Goal: Check status: Check status

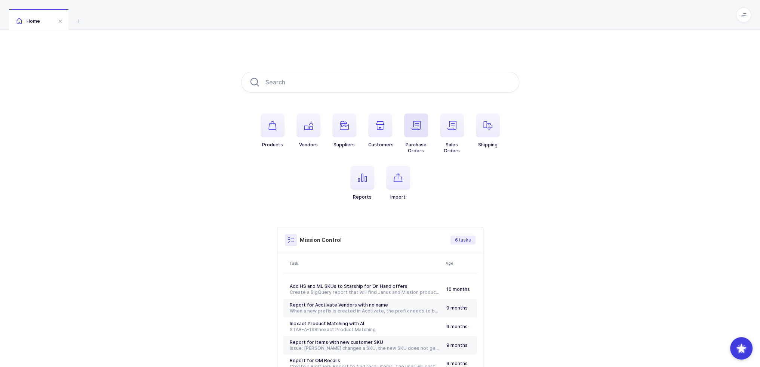
click at [408, 127] on span "button" at bounding box center [416, 126] width 24 height 24
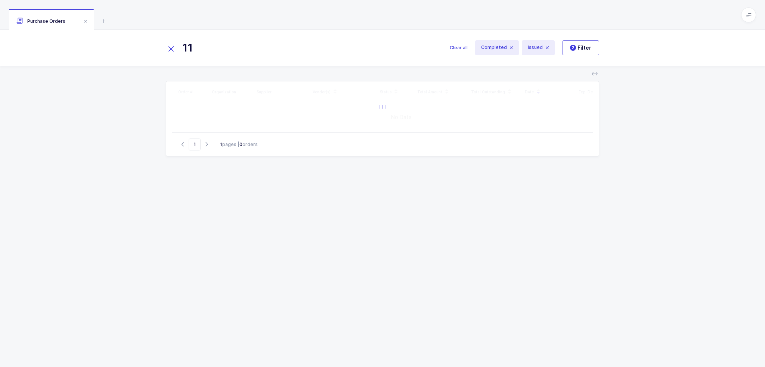
type input "1"
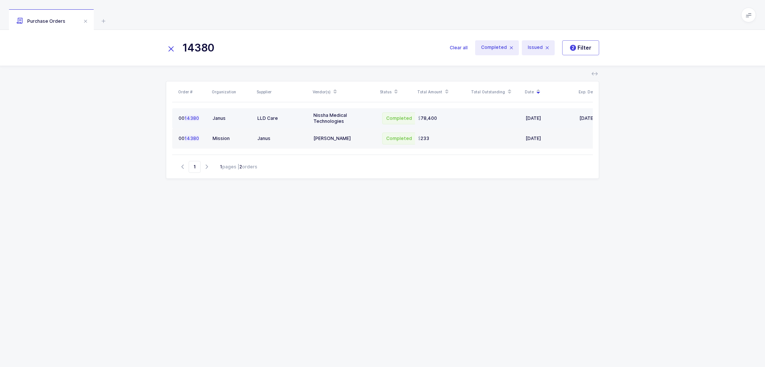
type input "14380"
click at [384, 114] on span "Completed" at bounding box center [399, 118] width 34 height 12
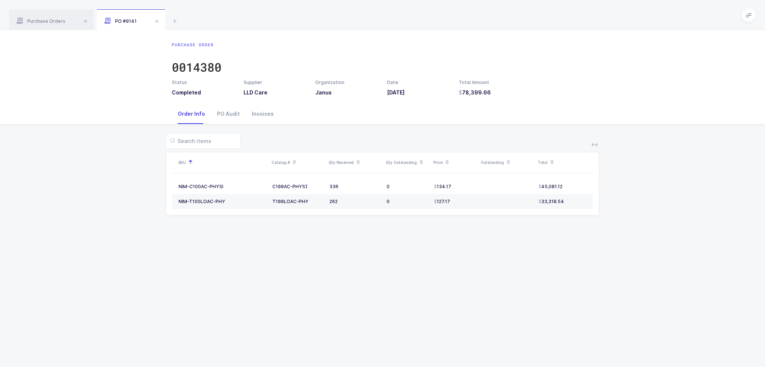
drag, startPoint x: 511, startPoint y: 96, endPoint x: 512, endPoint y: 106, distance: 10.1
click at [512, 106] on div "Purchase Order 0014380 Status Completed Supplier LLD Care Organization Janus Da…" at bounding box center [382, 198] width 765 height 337
click at [265, 111] on div "Invoices" at bounding box center [263, 114] width 34 height 20
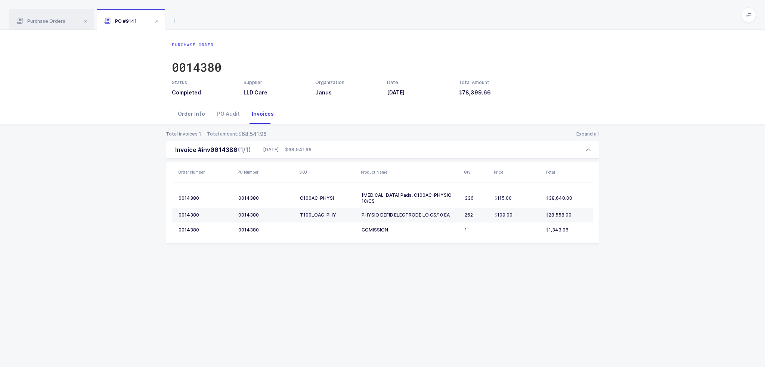
click at [198, 110] on div "Order Info" at bounding box center [191, 114] width 39 height 20
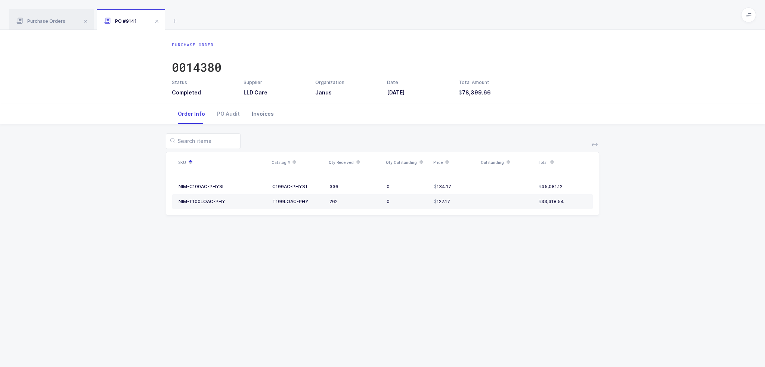
click at [260, 118] on div "Invoices" at bounding box center [263, 114] width 34 height 20
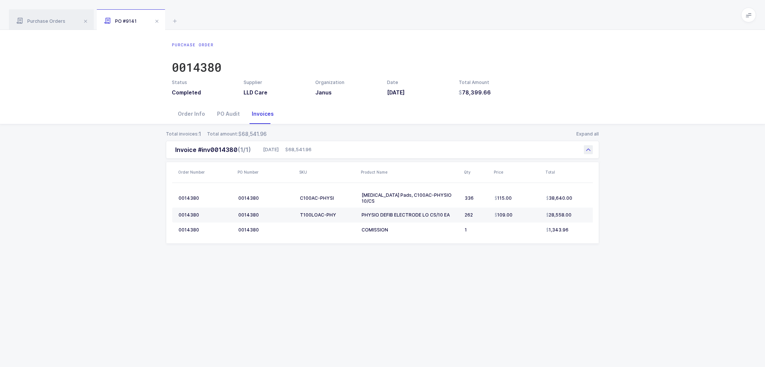
click at [373, 151] on div "Invoice #inv0014380 (1/1) 09/28/2025 68,541.96" at bounding box center [382, 150] width 433 height 18
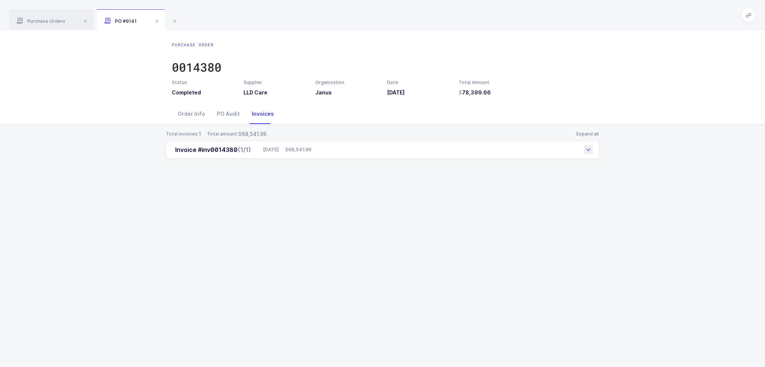
click at [373, 149] on div "Invoice #inv0014380 (1/1) 09/28/2025 68,541.96" at bounding box center [382, 150] width 433 height 18
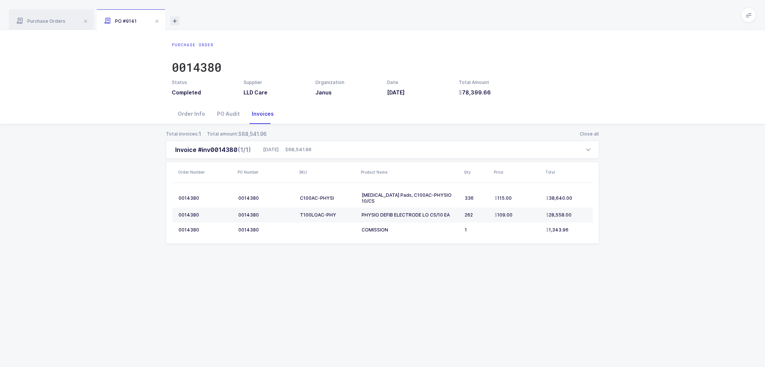
click at [174, 22] on icon at bounding box center [174, 20] width 9 height 9
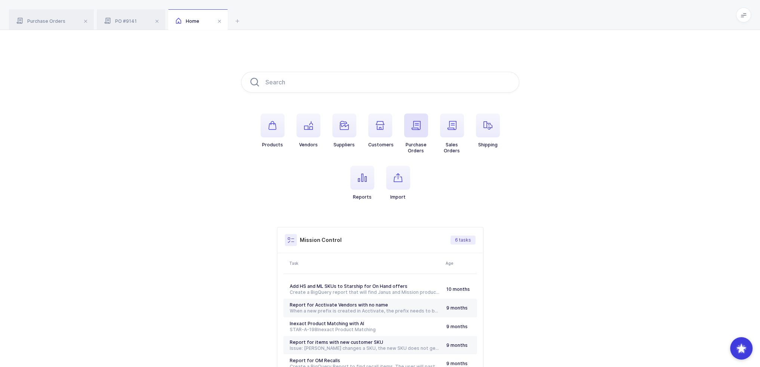
click at [414, 128] on icon "button" at bounding box center [415, 125] width 9 height 9
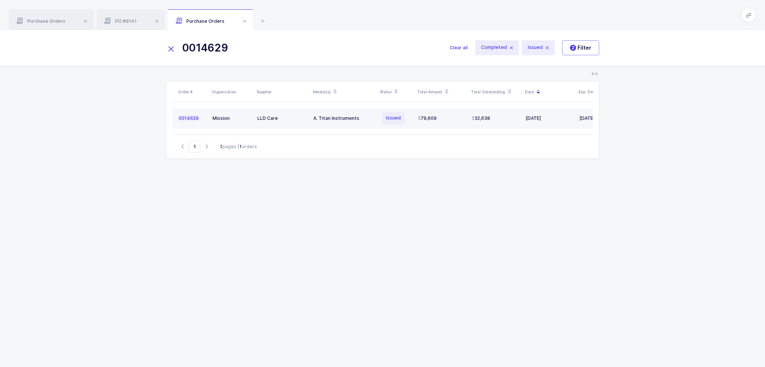
type input "0014629"
click at [375, 121] on td "A. Titan Instruments" at bounding box center [343, 118] width 67 height 20
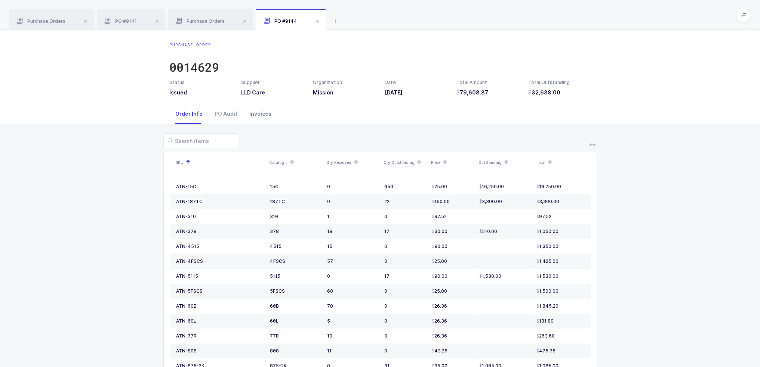
click at [257, 118] on div "Invoices" at bounding box center [260, 114] width 34 height 20
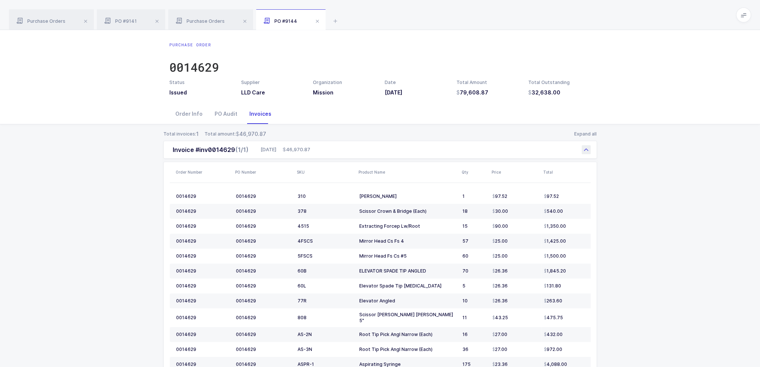
click at [300, 149] on span "46,970.87" at bounding box center [296, 149] width 28 height 7
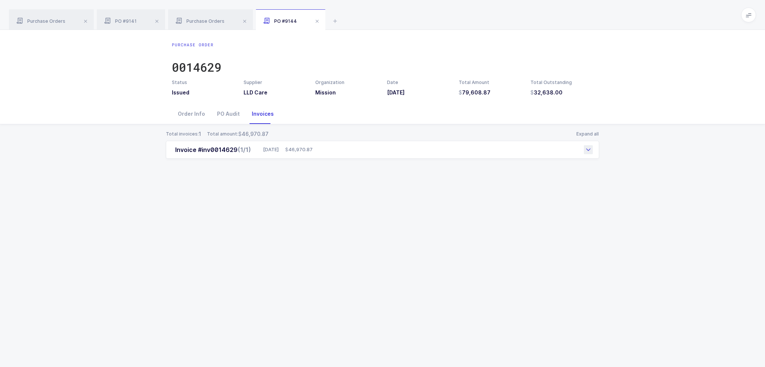
click at [303, 149] on span "46,970.87" at bounding box center [299, 149] width 28 height 7
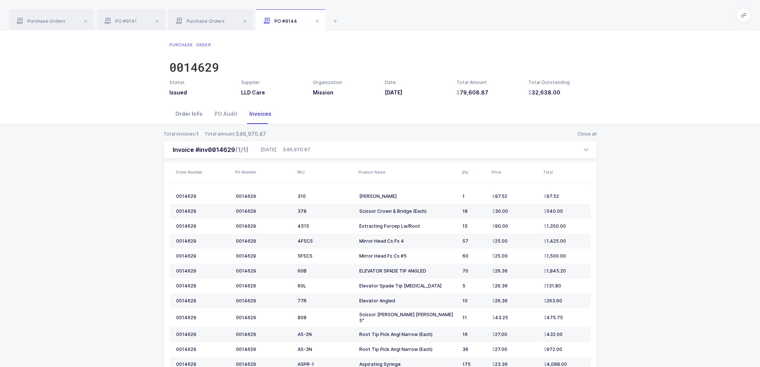
click at [199, 114] on div "Order Info" at bounding box center [188, 114] width 39 height 20
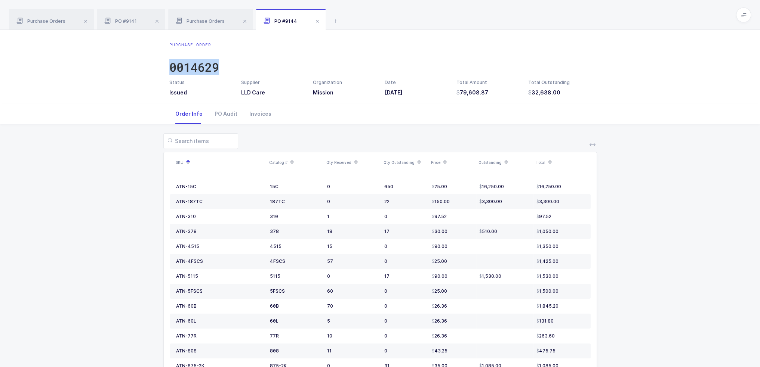
drag, startPoint x: 339, startPoint y: 41, endPoint x: 368, endPoint y: 53, distance: 30.8
click at [368, 53] on div "Purchase Order 0014629 Status Issued Supplier LLD Care Organization Mission Dat…" at bounding box center [380, 67] width 760 height 74
click at [211, 28] on div "Purchase Orders" at bounding box center [210, 19] width 85 height 21
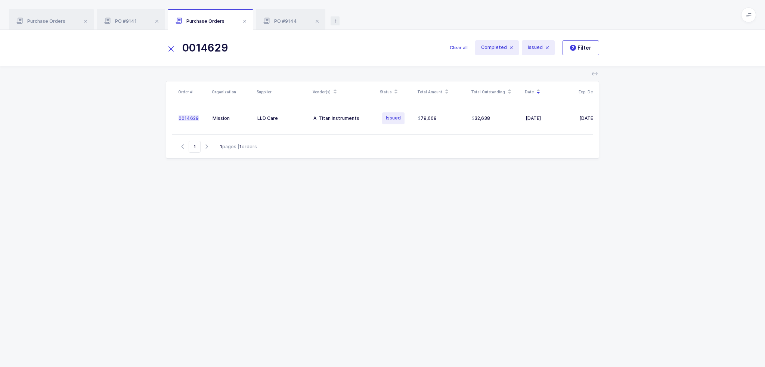
click at [244, 19] on span at bounding box center [244, 21] width 9 height 9
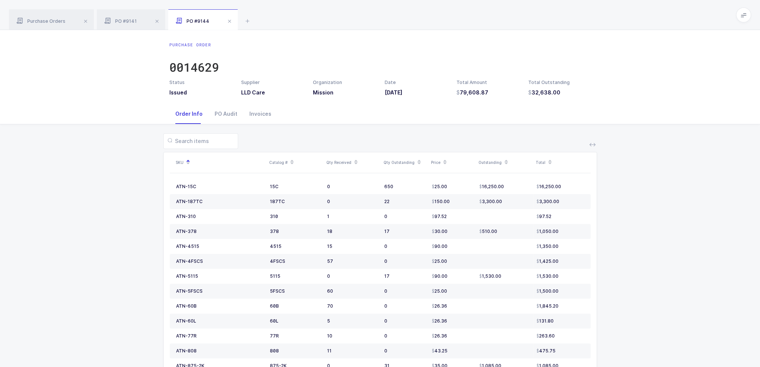
click at [228, 19] on span at bounding box center [229, 21] width 9 height 9
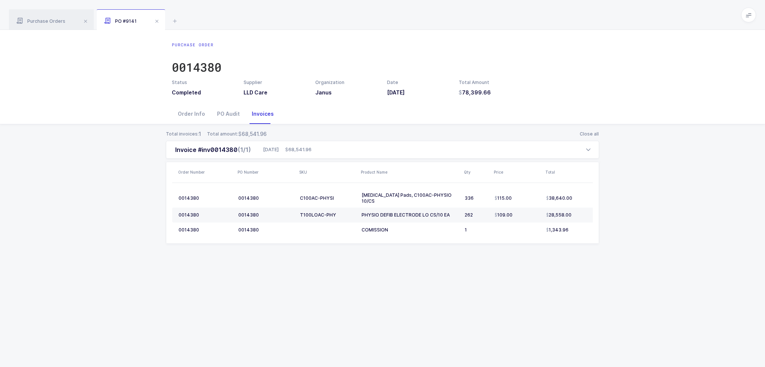
click at [155, 22] on span at bounding box center [156, 21] width 9 height 9
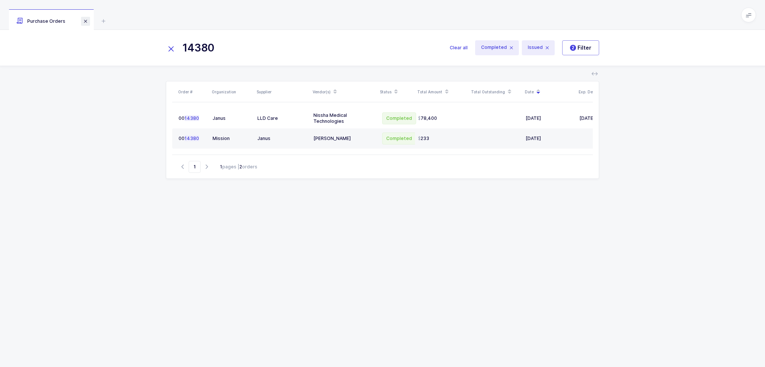
click at [87, 21] on span at bounding box center [85, 21] width 9 height 9
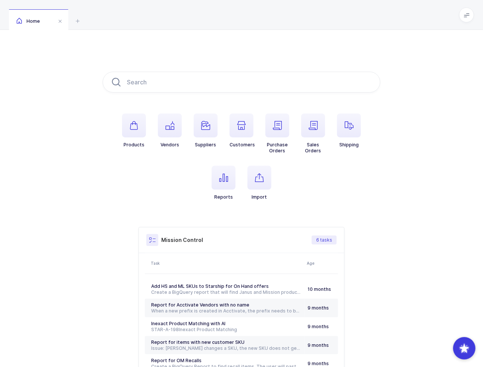
click at [465, 10] on span at bounding box center [467, 14] width 15 height 15
click at [430, 77] on li "Admin" at bounding box center [439, 77] width 56 height 6
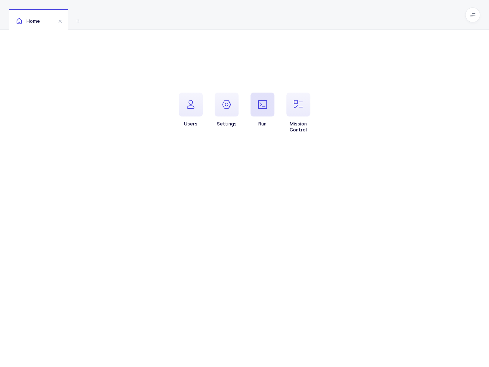
click at [266, 103] on icon "button" at bounding box center [262, 104] width 9 height 9
click at [398, 149] on span "Acctivate import - recent purchase orders (9M)" at bounding box center [403, 147] width 123 height 9
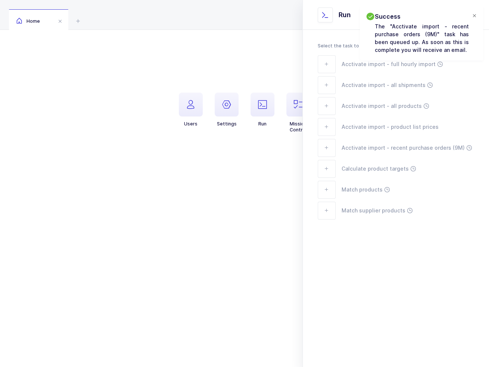
click at [474, 15] on div at bounding box center [475, 16] width 6 height 7
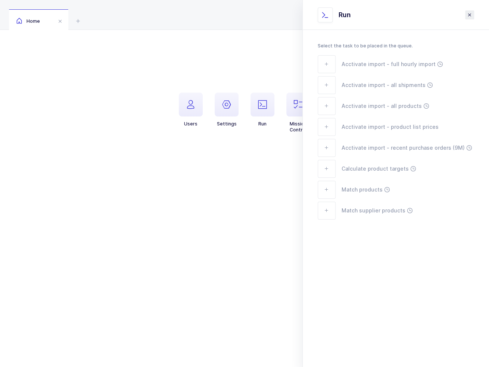
click at [472, 13] on icon "close drawer" at bounding box center [470, 15] width 6 height 6
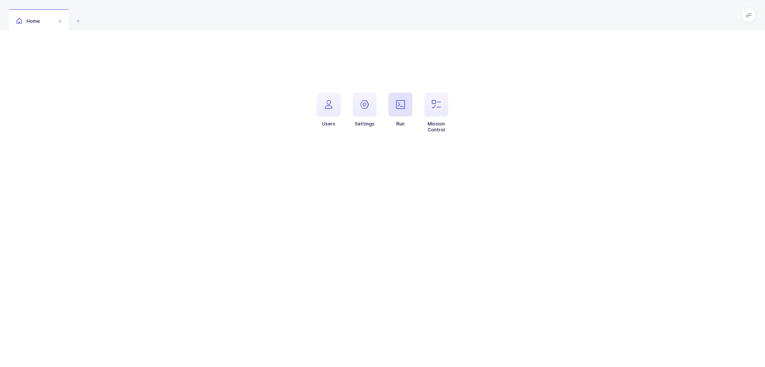
click at [398, 105] on icon "button" at bounding box center [400, 104] width 9 height 9
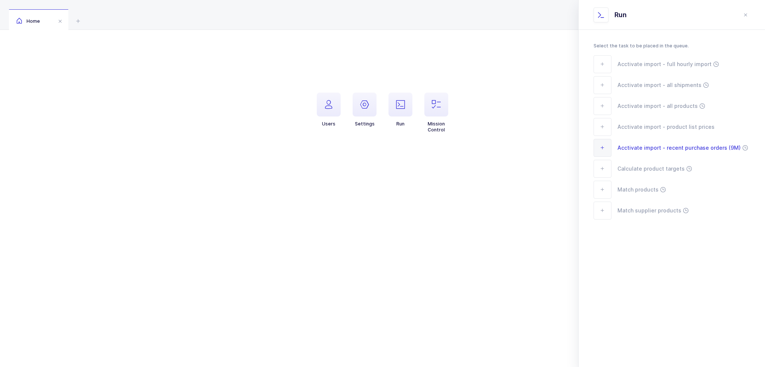
click at [489, 146] on span "Acctivate import - recent purchase orders (9M)" at bounding box center [679, 147] width 123 height 9
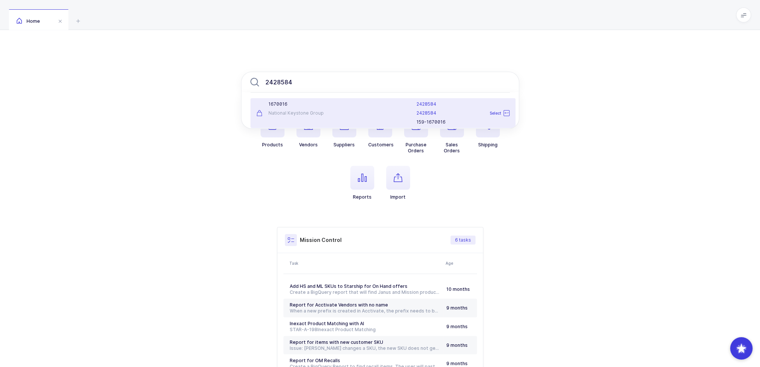
type input "2428584"
click at [399, 104] on div at bounding box center [375, 113] width 73 height 24
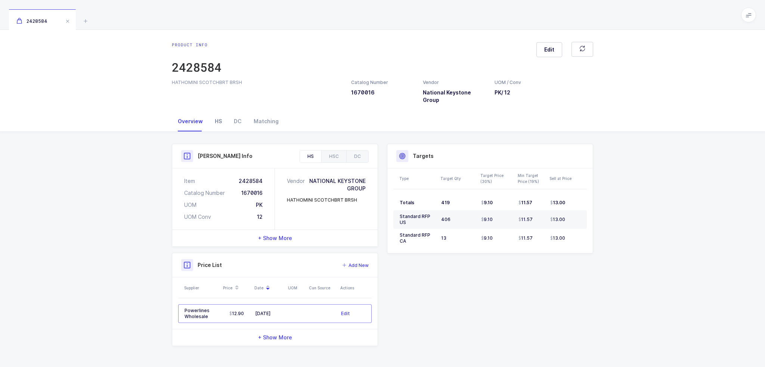
click at [220, 116] on div "HS" at bounding box center [218, 121] width 19 height 20
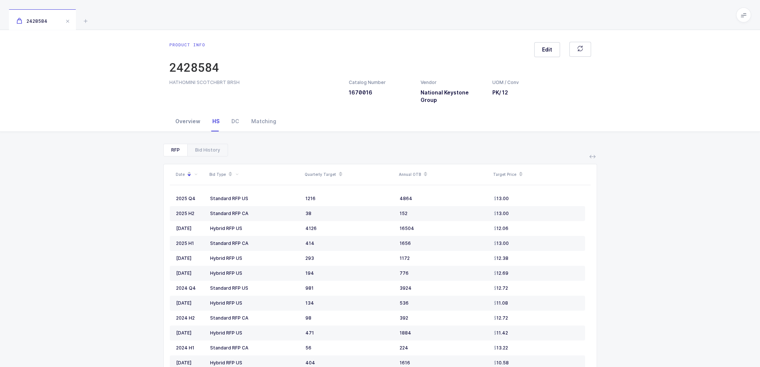
click at [194, 115] on div "Overview" at bounding box center [187, 121] width 37 height 20
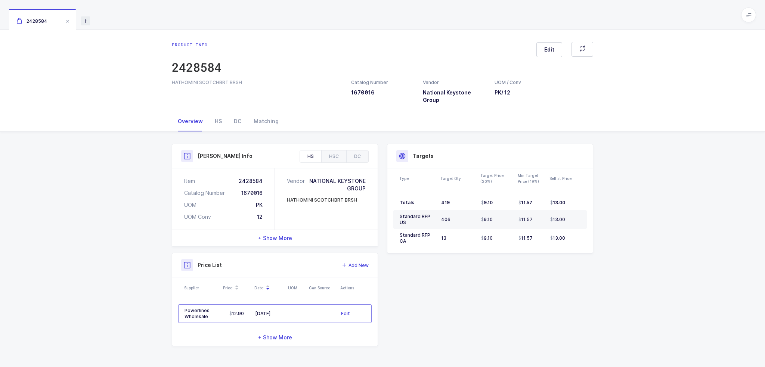
click at [82, 21] on icon at bounding box center [85, 20] width 9 height 9
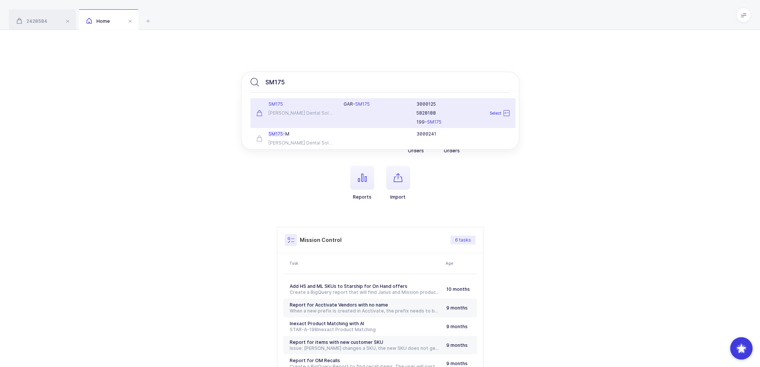
type input "SM175"
click at [293, 111] on div "Garrison Dental Solutions" at bounding box center [295, 113] width 78 height 6
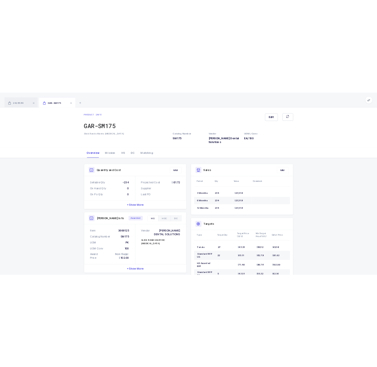
scroll to position [180, 0]
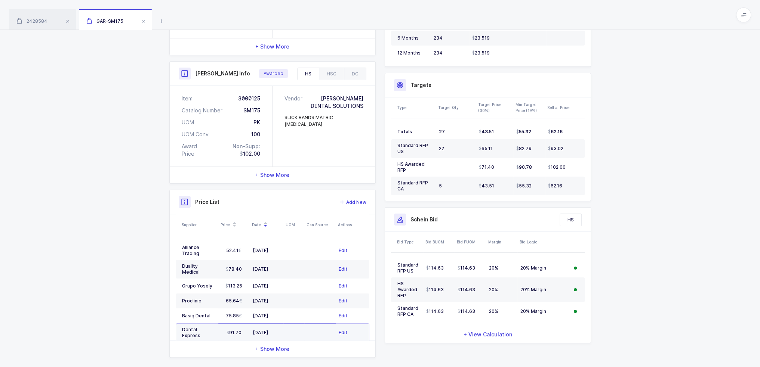
drag, startPoint x: 299, startPoint y: 321, endPoint x: 295, endPoint y: 318, distance: 5.3
click at [295, 324] on td at bounding box center [293, 333] width 21 height 19
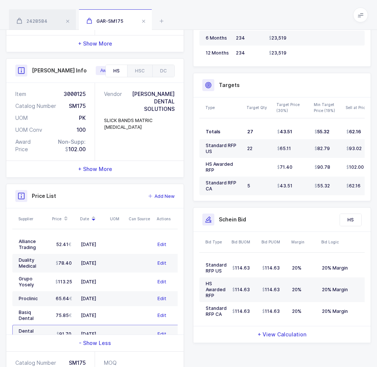
click at [153, 28] on div "2428584 GAR-SM175" at bounding box center [82, 19] width 146 height 21
click at [166, 23] on icon at bounding box center [161, 20] width 9 height 9
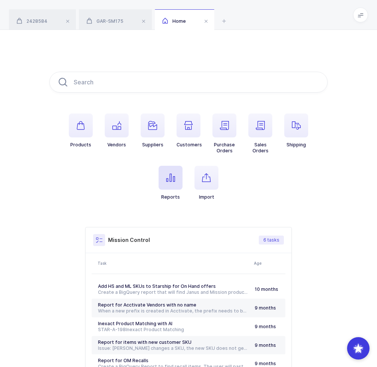
click at [160, 174] on span "button" at bounding box center [170, 178] width 24 height 24
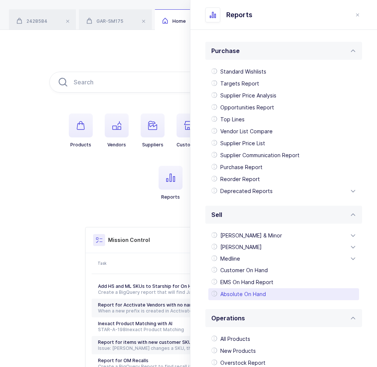
scroll to position [115, 0]
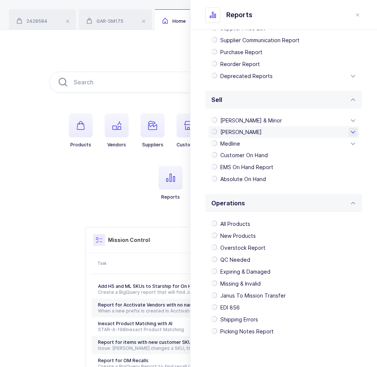
click at [241, 132] on div "Henry Schein" at bounding box center [283, 132] width 151 height 12
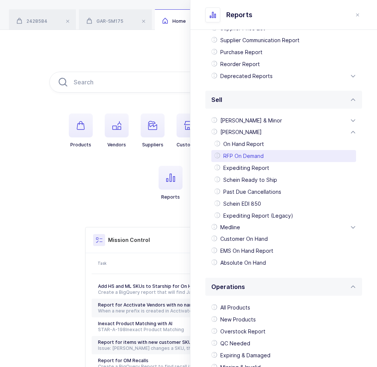
click at [250, 154] on div "RFP On Demand" at bounding box center [283, 156] width 145 height 12
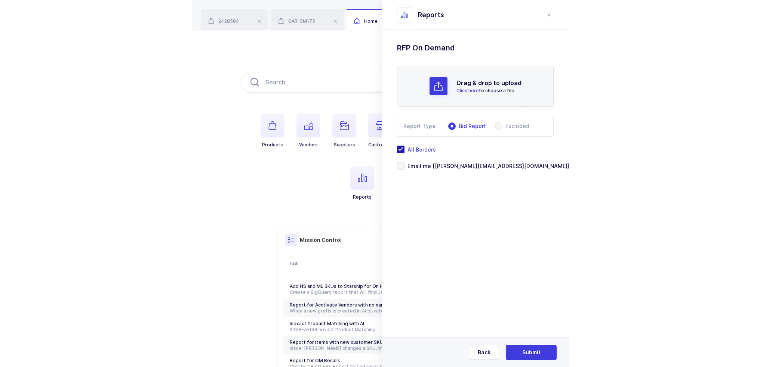
scroll to position [0, 0]
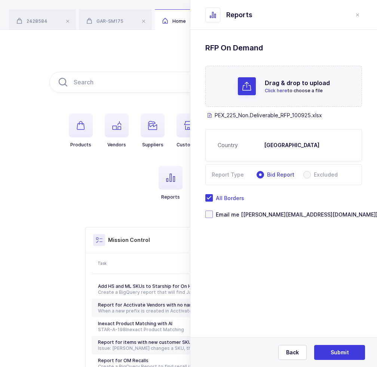
click at [252, 212] on span "Email me [joey@janustrade.com]" at bounding box center [295, 214] width 165 height 7
click at [213, 211] on input "Email me [joey@janustrade.com]" at bounding box center [213, 211] width 0 height 0
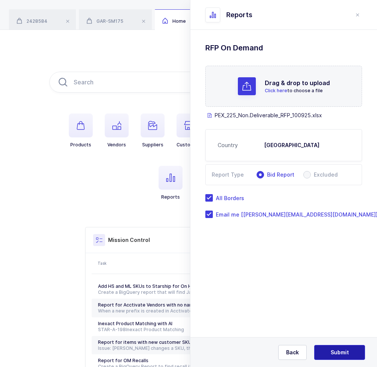
click at [338, 347] on button "Submit" at bounding box center [339, 352] width 51 height 15
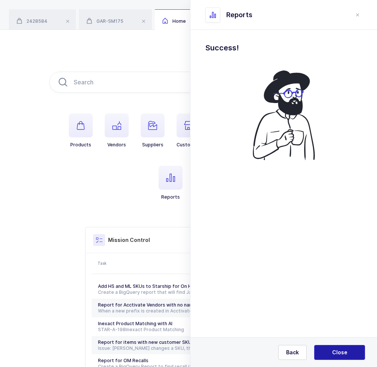
click at [324, 359] on button "Close" at bounding box center [339, 352] width 51 height 15
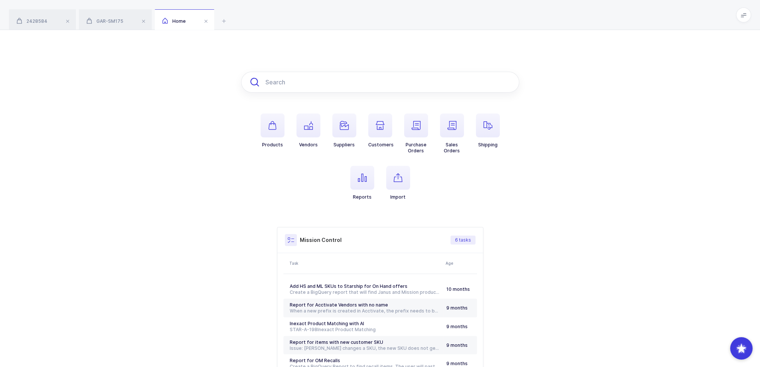
click at [267, 80] on input "text" at bounding box center [380, 82] width 278 height 21
click at [161, 87] on div "Products Vendors Suppliers Customers Purchase Orders Sales Orders Shipping Repo…" at bounding box center [380, 235] width 760 height 410
click at [421, 128] on span "button" at bounding box center [416, 126] width 24 height 24
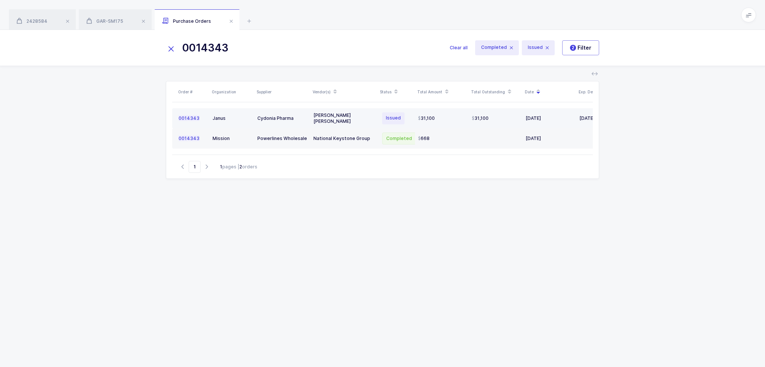
type input "0014343"
click at [357, 118] on div "Becton Dickinson" at bounding box center [343, 118] width 61 height 12
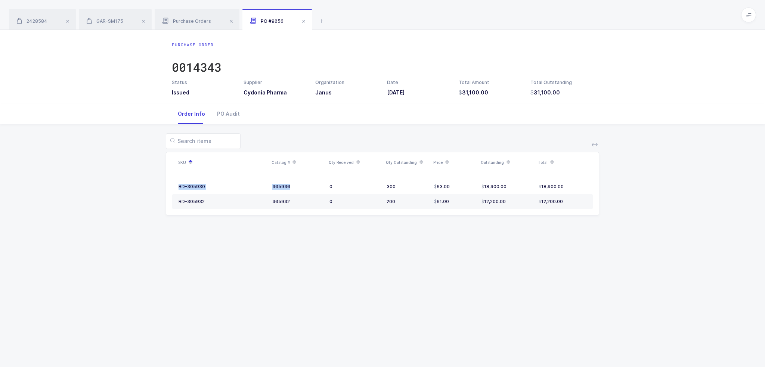
drag, startPoint x: 308, startPoint y: 185, endPoint x: 332, endPoint y: 218, distance: 41.2
click at [332, 218] on div "SKU Catalog # Qty Received Qty Outstanding Price Outstanding Total BD-305930 30…" at bounding box center [382, 178] width 753 height 109
drag, startPoint x: 338, startPoint y: 228, endPoint x: 342, endPoint y: 221, distance: 7.9
click at [342, 221] on div "SKU Catalog # Qty Received Qty Outstanding Price Outstanding Total BD-305930 30…" at bounding box center [382, 178] width 753 height 109
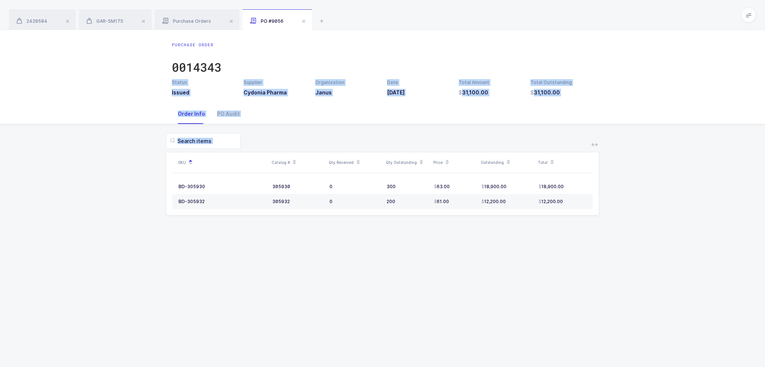
drag, startPoint x: 379, startPoint y: 288, endPoint x: 364, endPoint y: 50, distance: 238.1
click at [364, 50] on div "Purchase Order 0014343 Status Issued Supplier Cydonia Pharma Organization Janus…" at bounding box center [382, 198] width 765 height 337
click at [364, 50] on div "Purchase Order 0014343" at bounding box center [382, 60] width 421 height 37
drag, startPoint x: 364, startPoint y: 50, endPoint x: 414, endPoint y: 257, distance: 212.9
click at [414, 257] on div "Purchase Order 0014343 Status Issued Supplier Cydonia Pharma Organization Janus…" at bounding box center [382, 198] width 765 height 337
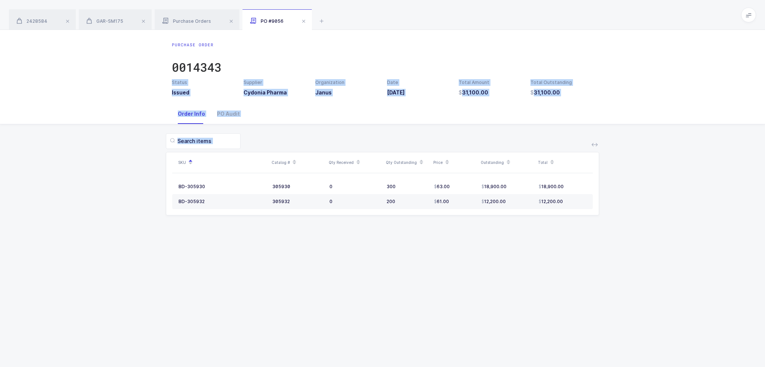
click at [414, 257] on div "Purchase Order 0014343 Status Issued Supplier Cydonia Pharma Organization Janus…" at bounding box center [382, 198] width 765 height 337
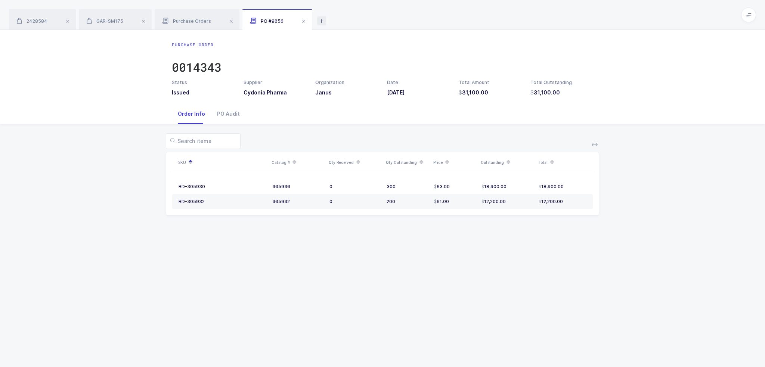
click at [321, 21] on icon at bounding box center [321, 20] width 9 height 9
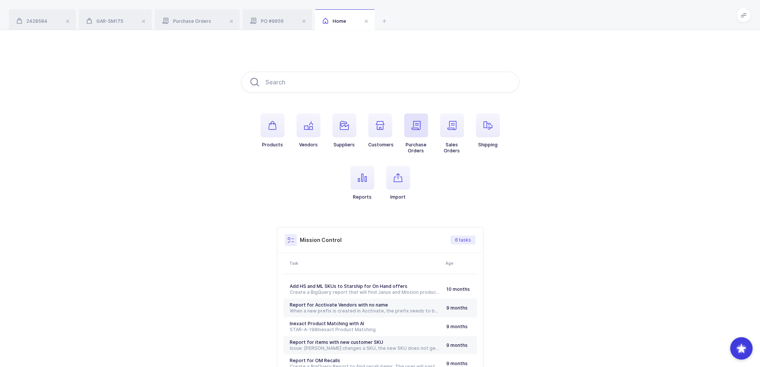
click at [416, 127] on icon "button" at bounding box center [415, 125] width 9 height 9
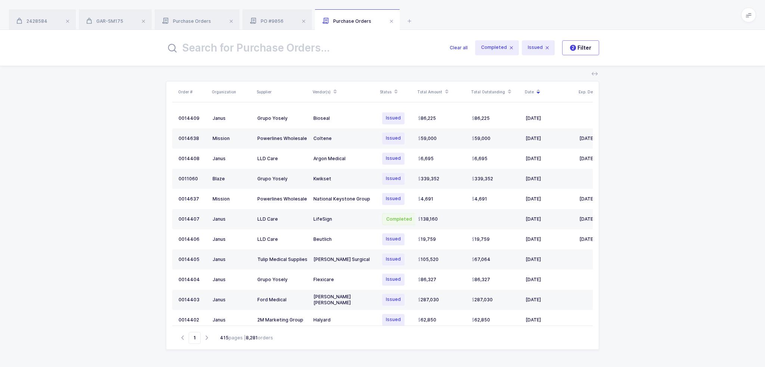
click at [306, 46] on input "text" at bounding box center [303, 48] width 275 height 18
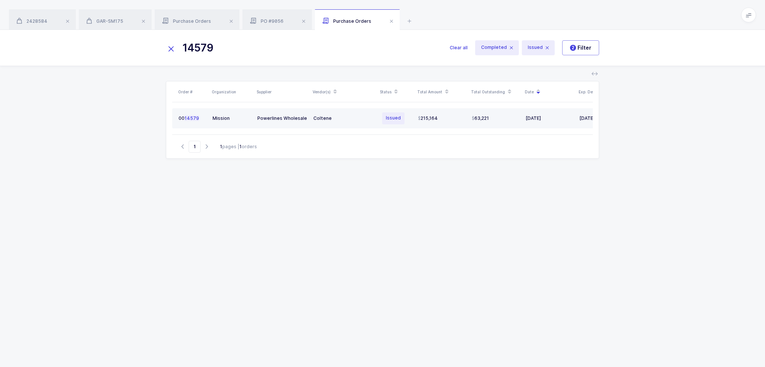
type input "14579"
click at [367, 120] on div "Coltene" at bounding box center [343, 118] width 61 height 6
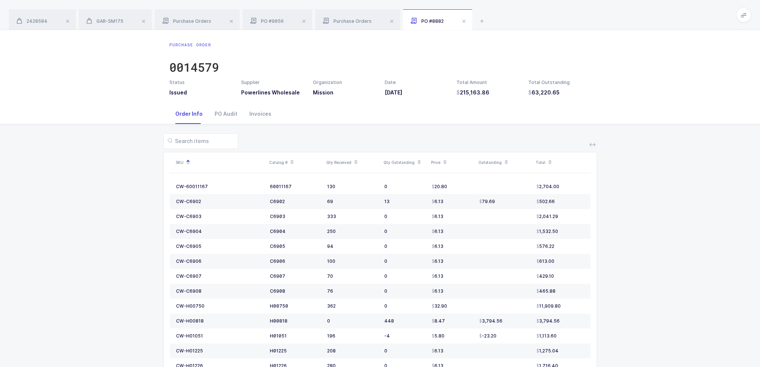
click at [505, 164] on icon at bounding box center [506, 165] width 4 height 4
click at [256, 118] on div "Invoices" at bounding box center [260, 114] width 34 height 20
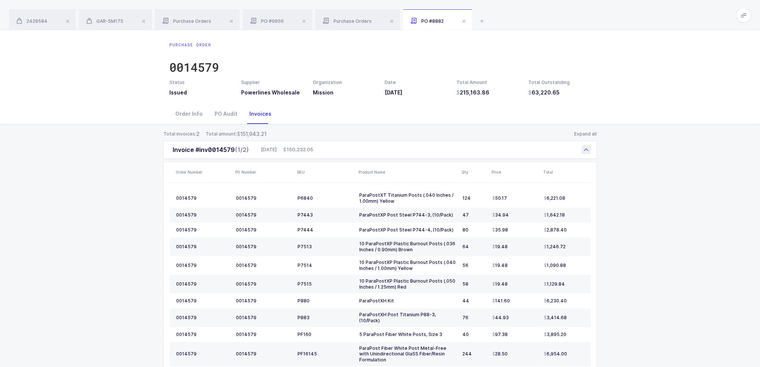
click at [276, 146] on div "05/29/2025 150,232.05" at bounding box center [285, 149] width 55 height 7
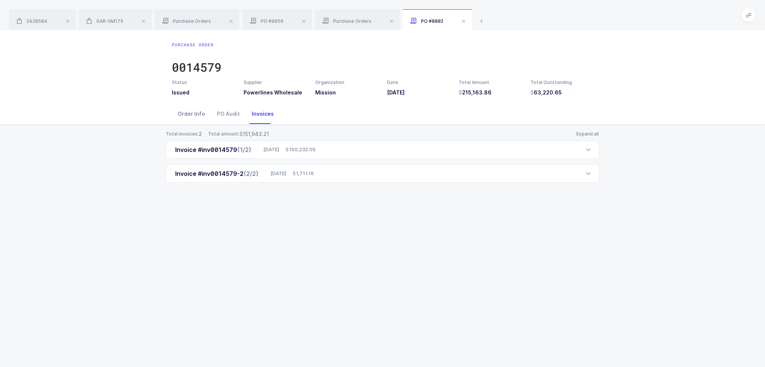
click at [177, 115] on div "Order Info" at bounding box center [191, 114] width 39 height 20
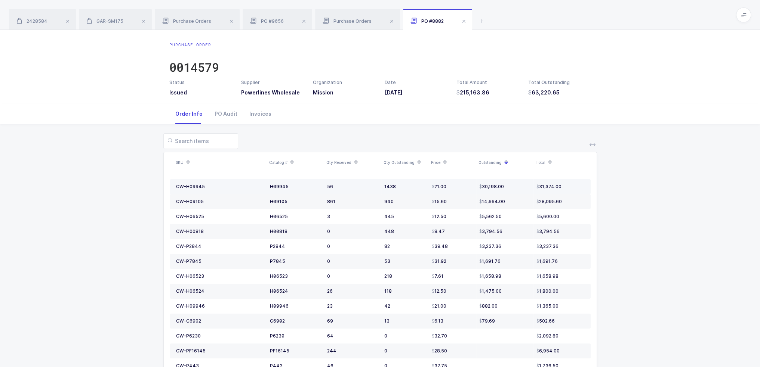
click at [275, 183] on td "H09945" at bounding box center [295, 186] width 57 height 15
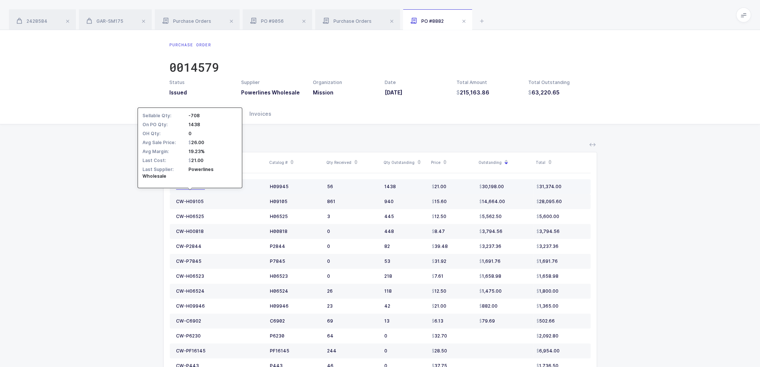
click at [200, 187] on div "CW-H09945" at bounding box center [190, 187] width 29 height 6
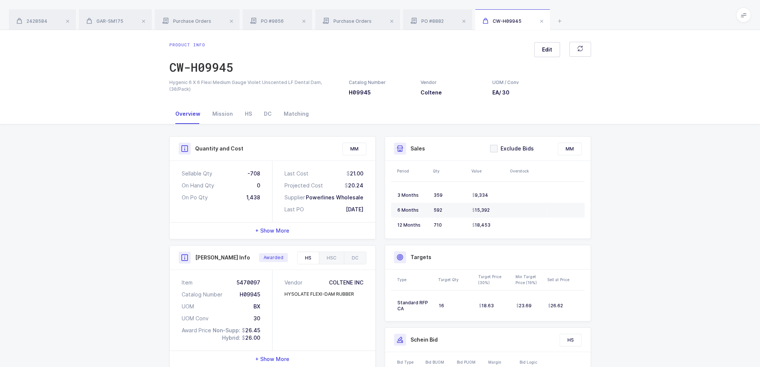
drag, startPoint x: 232, startPoint y: 166, endPoint x: 378, endPoint y: 212, distance: 153.0
click at [378, 212] on div "Quantity and Cost MM Sellable Qty -708 On Hand Qty 0 On Po Qty 1,438 Last Cost …" at bounding box center [272, 318] width 215 height 364
drag, startPoint x: 378, startPoint y: 212, endPoint x: 373, endPoint y: 213, distance: 5.4
click at [373, 213] on div "Quantity and Cost MM Sellable Qty -708 On Hand Qty 0 On Po Qty 1,438 Last Cost …" at bounding box center [272, 318] width 215 height 364
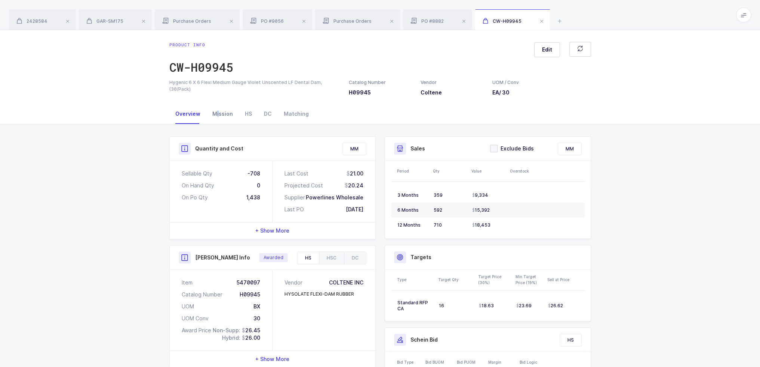
click at [216, 110] on div "Mission" at bounding box center [222, 114] width 33 height 20
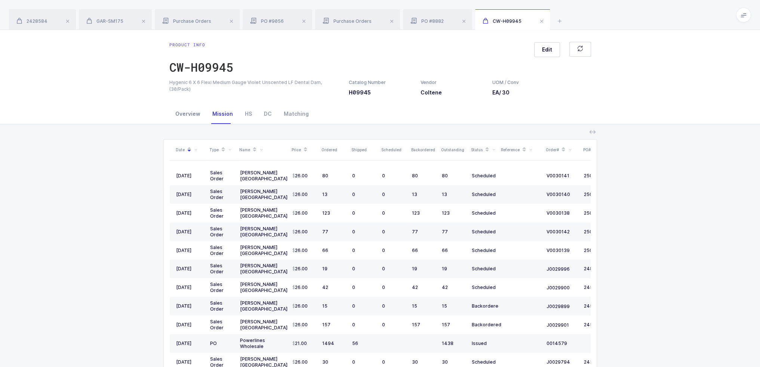
click at [190, 113] on div "Overview" at bounding box center [187, 114] width 37 height 20
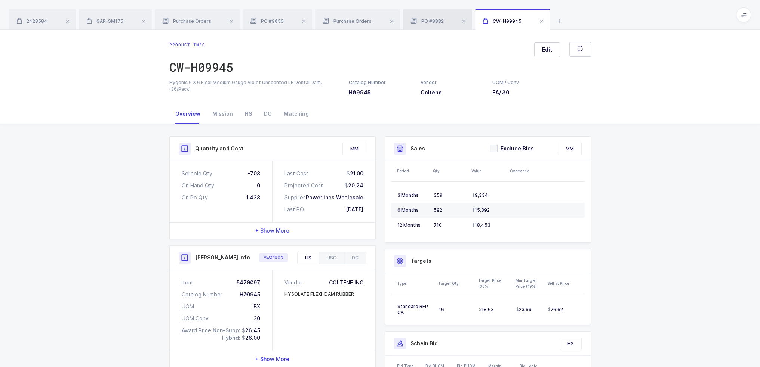
click at [422, 15] on div "PO #8882" at bounding box center [437, 19] width 69 height 21
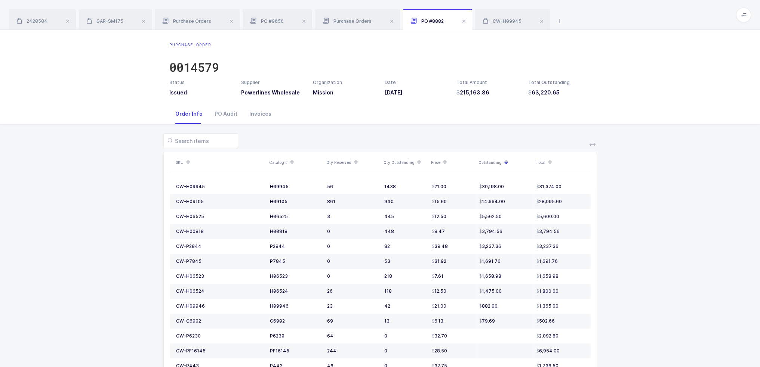
drag, startPoint x: 588, startPoint y: 217, endPoint x: 652, endPoint y: 266, distance: 79.7
click at [408, 61] on div "Purchase Order 0014579" at bounding box center [379, 60] width 421 height 37
drag, startPoint x: 631, startPoint y: 138, endPoint x: 659, endPoint y: 197, distance: 65.0
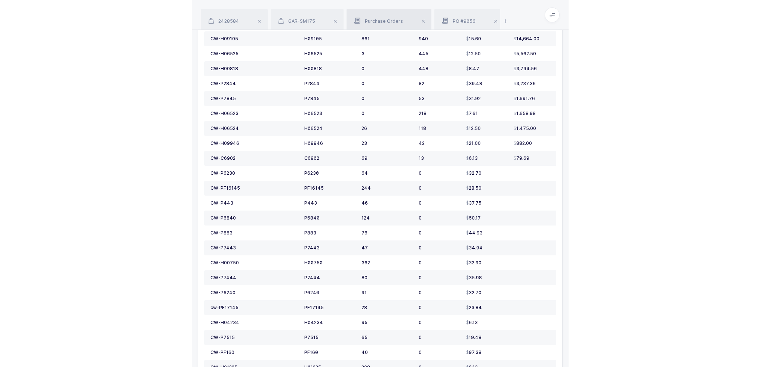
scroll to position [163, 0]
